Goal: Task Accomplishment & Management: Manage account settings

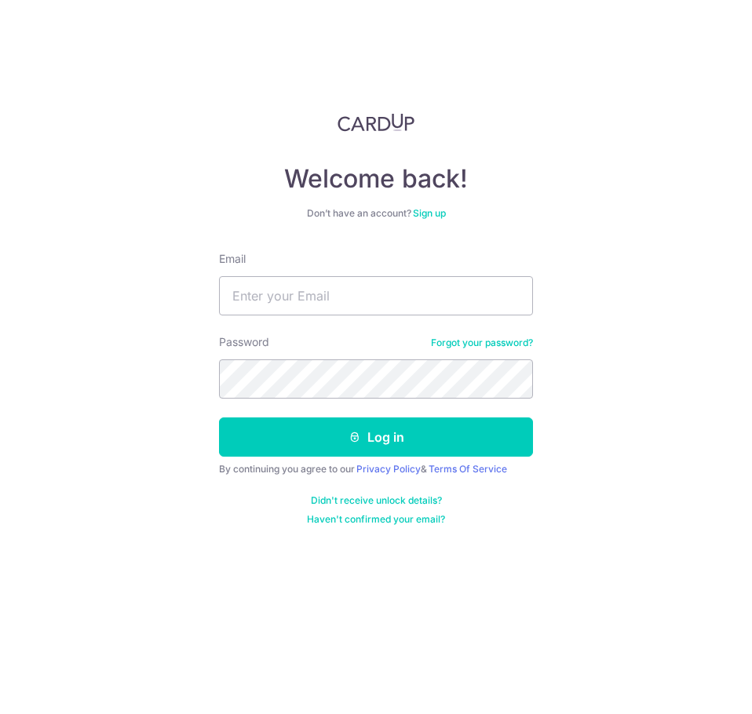
click at [407, 276] on div "Email" at bounding box center [376, 283] width 314 height 64
click at [411, 284] on input "Email" at bounding box center [376, 295] width 314 height 39
paste input "[EMAIL_ADDRESS][DOMAIN_NAME]"
type input "[EMAIL_ADDRESS][DOMAIN_NAME]"
click at [363, 351] on div "Password Forgot your password?" at bounding box center [376, 366] width 314 height 64
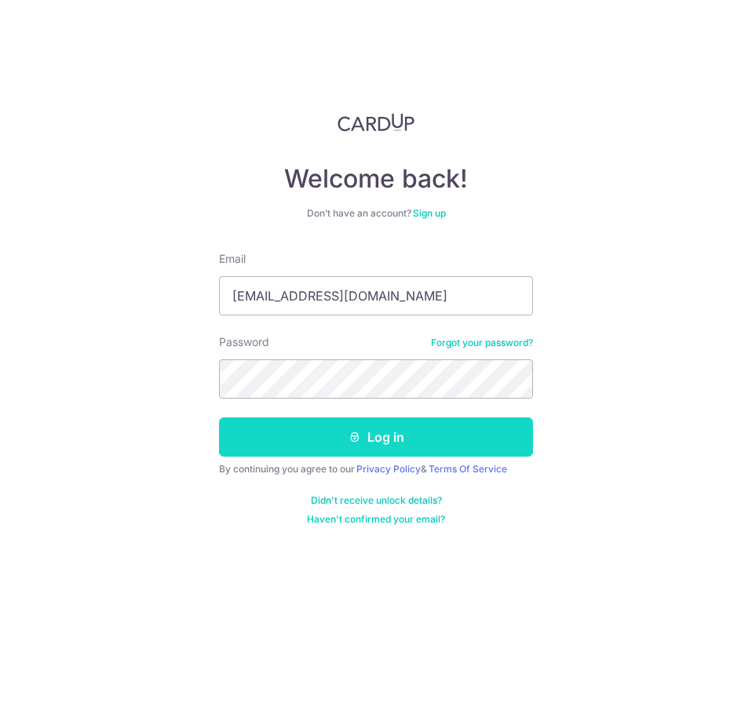
click at [388, 437] on button "Log in" at bounding box center [376, 437] width 314 height 39
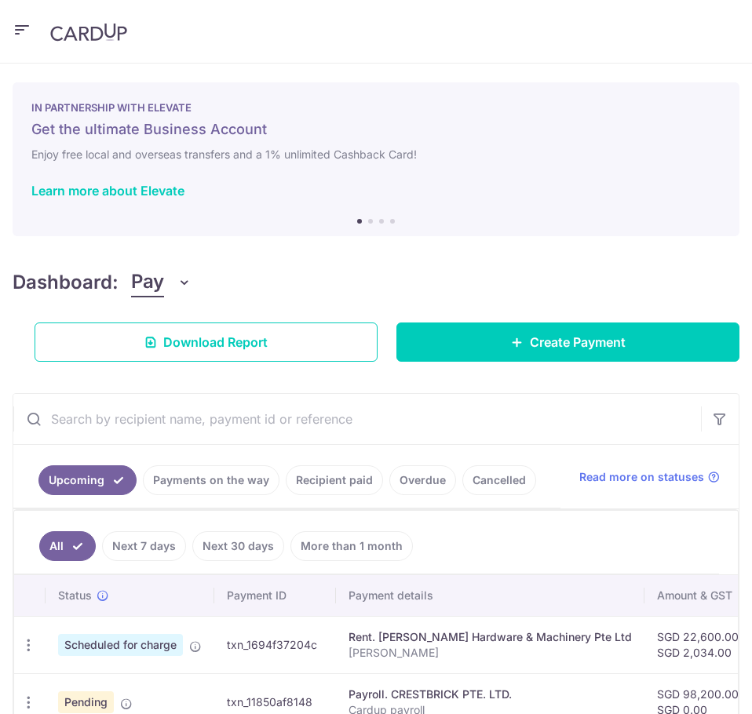
click at [203, 482] on link "Payments on the way" at bounding box center [211, 481] width 137 height 30
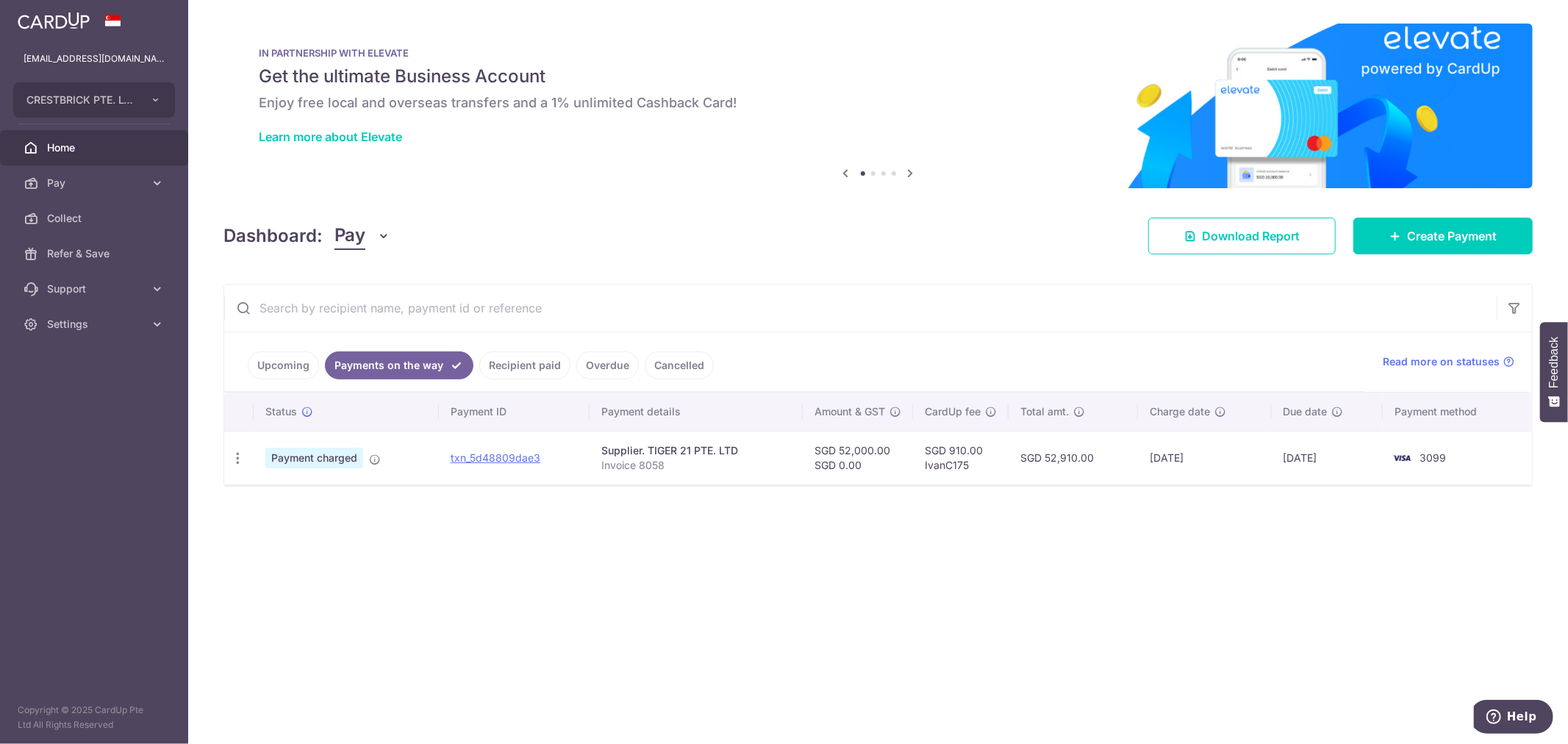
click at [703, 473] on td "3099" at bounding box center [1457, 457] width 149 height 53
click at [521, 457] on link "txn_5d48809dae3" at bounding box center [495, 457] width 90 height 12
